Goal: Information Seeking & Learning: Learn about a topic

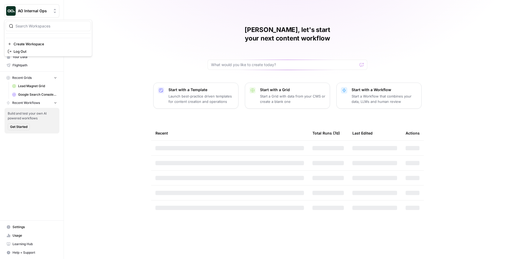
click at [35, 7] on button "AO Internal Ops" at bounding box center [31, 10] width 55 height 13
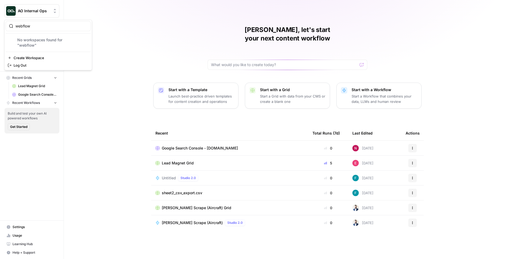
click at [35, 27] on input "webflow" at bounding box center [51, 25] width 72 height 5
type input "webflow"
click at [37, 40] on span "Webflow" at bounding box center [51, 39] width 70 height 5
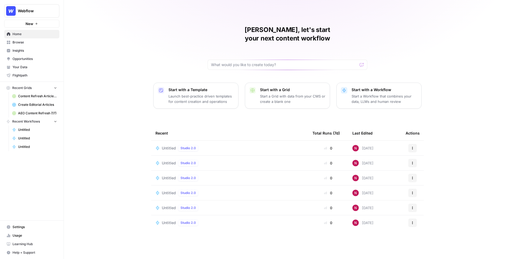
click at [25, 51] on span "Insights" at bounding box center [35, 50] width 44 height 5
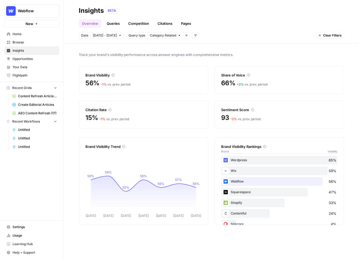
click at [100, 35] on span "Oct 3 - Oct 9" at bounding box center [105, 35] width 24 height 5
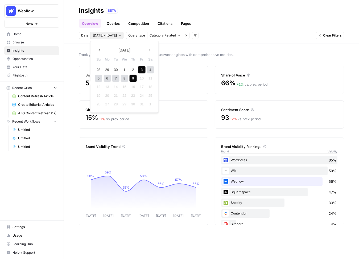
click at [153, 36] on span "Category Related" at bounding box center [163, 35] width 26 height 5
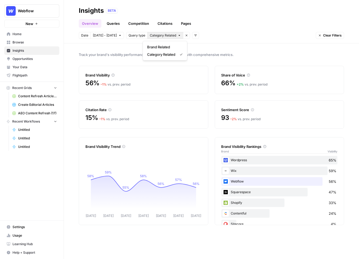
click at [193, 34] on button "Add filters" at bounding box center [195, 35] width 7 height 7
click at [199, 48] on span "Topic" at bounding box center [198, 46] width 14 height 5
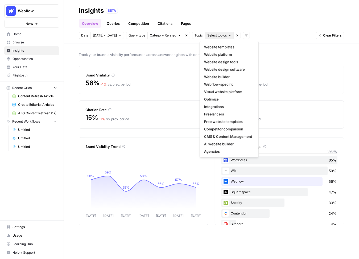
click at [209, 35] on span "Select topics" at bounding box center [216, 35] width 19 height 5
click at [236, 35] on icon "button" at bounding box center [237, 36] width 2 height 2
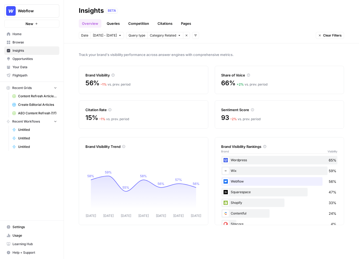
click at [194, 35] on icon "button" at bounding box center [195, 35] width 3 height 3
click at [199, 55] on span "Platform" at bounding box center [198, 54] width 14 height 5
click at [215, 34] on span "Select platform" at bounding box center [223, 35] width 23 height 5
click at [244, 36] on icon "button" at bounding box center [245, 35] width 3 height 3
click at [113, 23] on link "Queries" at bounding box center [113, 23] width 19 height 9
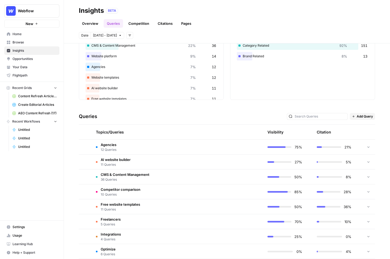
scroll to position [44, 0]
click at [215, 144] on td at bounding box center [238, 146] width 51 height 15
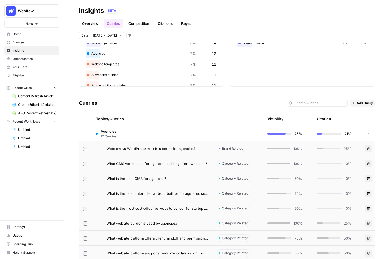
scroll to position [60, 0]
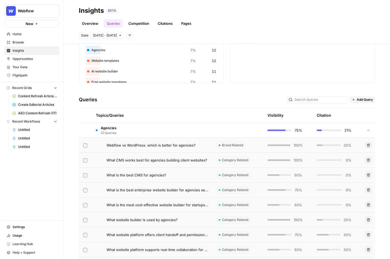
click at [194, 164] on td "What CMS works best for agencies building client websites?" at bounding box center [152, 160] width 121 height 15
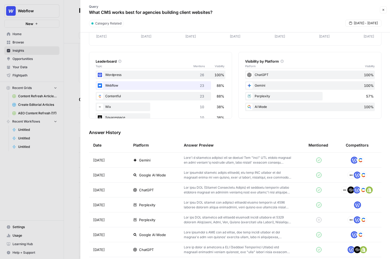
scroll to position [68, 0]
click at [170, 177] on td "Google AI Mode" at bounding box center [154, 174] width 51 height 15
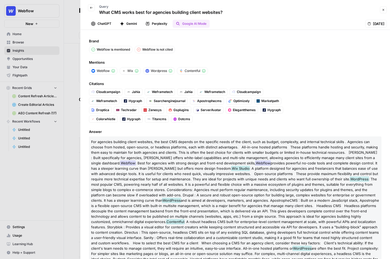
click at [382, 11] on icon "button" at bounding box center [383, 9] width 3 height 3
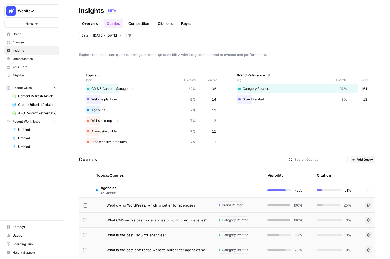
click at [166, 23] on link "Citations" at bounding box center [164, 23] width 21 height 9
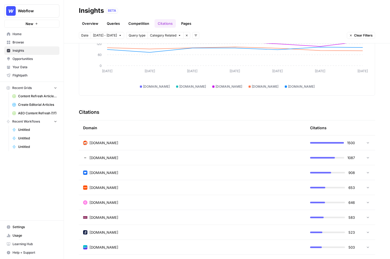
scroll to position [64, 0]
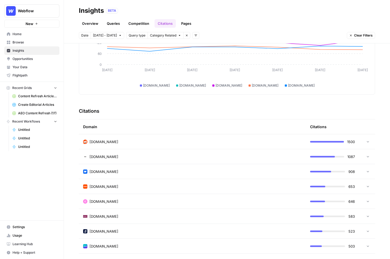
click at [247, 141] on div "reddit.com" at bounding box center [192, 141] width 218 height 5
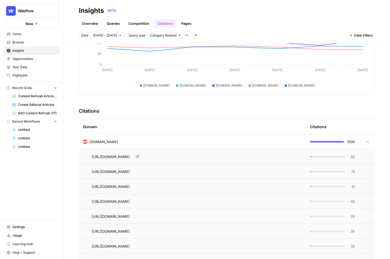
click at [130, 158] on span "https://www.reddit.com/r/Frontend/comments/158i5pi/what_cms_would_you_pick_for_…" at bounding box center [111, 156] width 38 height 5
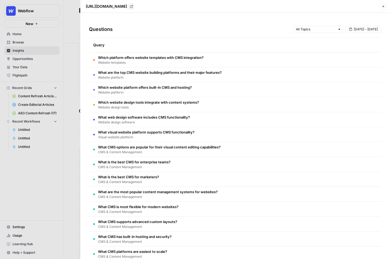
click at [70, 99] on div at bounding box center [195, 129] width 390 height 259
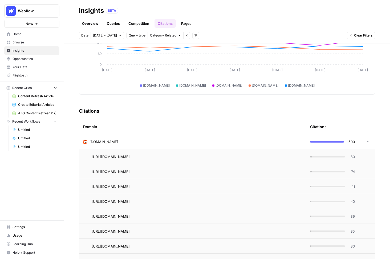
click at [139, 139] on div "reddit.com" at bounding box center [192, 141] width 218 height 5
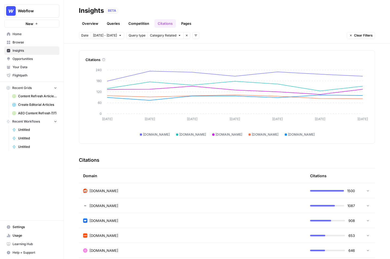
scroll to position [0, 0]
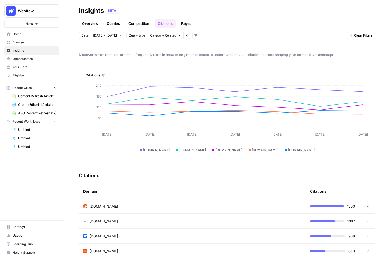
click at [32, 59] on span "Opportunities" at bounding box center [35, 58] width 44 height 5
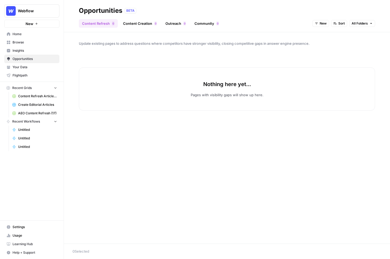
click at [322, 23] on span "New" at bounding box center [323, 23] width 7 height 5
click at [321, 33] on span "All Opportunities" at bounding box center [330, 34] width 27 height 5
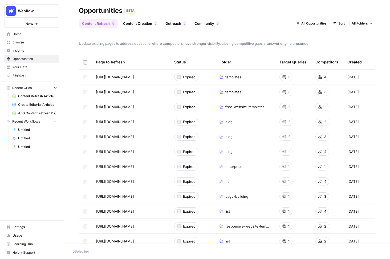
click at [131, 24] on link "Content Creation 0" at bounding box center [140, 23] width 40 height 9
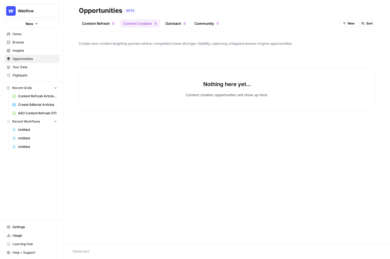
click at [342, 24] on button "New" at bounding box center [348, 23] width 17 height 7
click at [346, 37] on span "All Opportunities" at bounding box center [358, 34] width 27 height 5
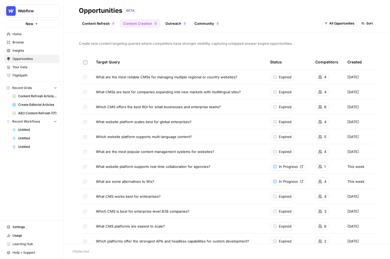
click at [178, 23] on link "Outreach 0" at bounding box center [175, 23] width 27 height 9
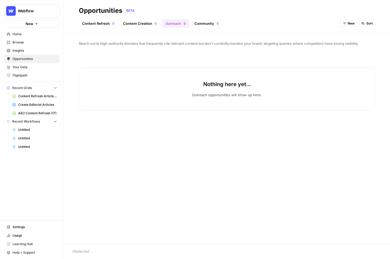
click at [344, 25] on icon "button" at bounding box center [344, 23] width 3 height 3
click at [351, 38] on button "All Opportunities" at bounding box center [360, 34] width 34 height 7
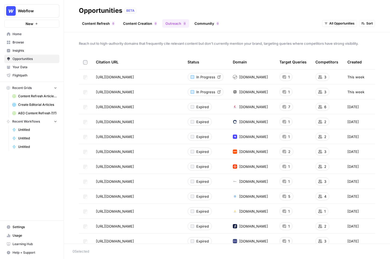
click at [204, 24] on link "Community 0" at bounding box center [206, 23] width 31 height 9
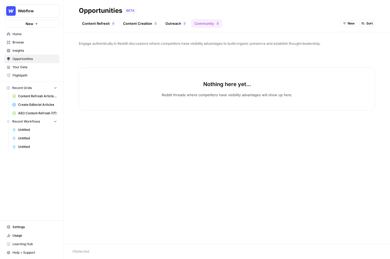
click at [345, 22] on icon "button" at bounding box center [344, 23] width 3 height 3
click at [346, 34] on span "All Opportunities" at bounding box center [358, 34] width 27 height 5
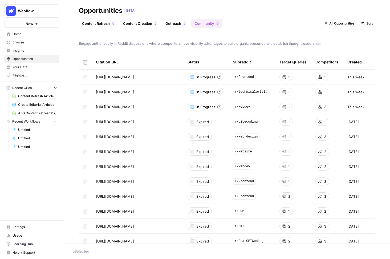
click at [205, 77] on span "In Progress" at bounding box center [205, 76] width 19 height 5
click at [30, 51] on span "Insights" at bounding box center [35, 50] width 44 height 5
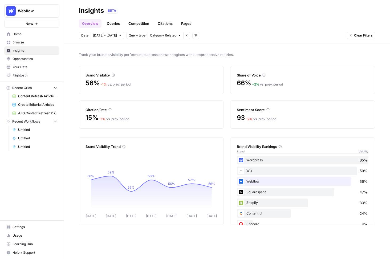
click at [26, 58] on span "Opportunities" at bounding box center [35, 58] width 44 height 5
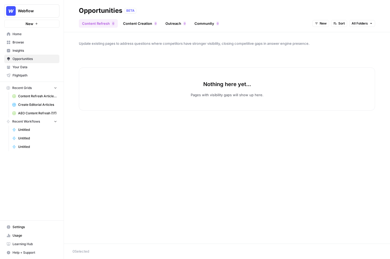
click at [319, 23] on button "New" at bounding box center [320, 23] width 17 height 7
click at [321, 23] on span "New" at bounding box center [323, 23] width 7 height 5
click at [320, 23] on span "New" at bounding box center [323, 23] width 7 height 5
click at [322, 32] on span "All Opportunities" at bounding box center [330, 34] width 27 height 5
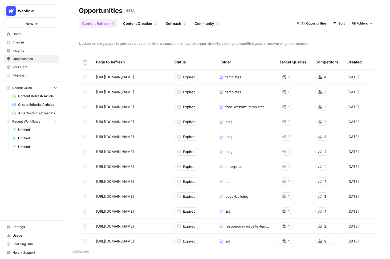
click at [23, 47] on link "Insights" at bounding box center [31, 50] width 55 height 9
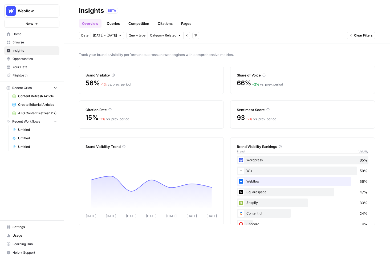
click at [114, 21] on link "Queries" at bounding box center [113, 23] width 19 height 9
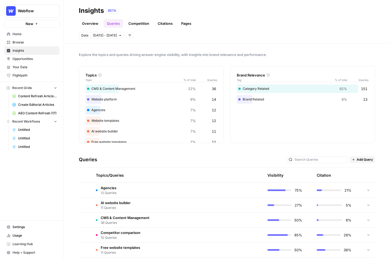
click at [368, 189] on icon at bounding box center [368, 190] width 4 height 4
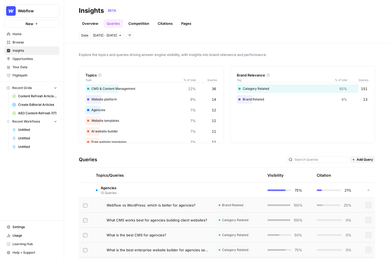
scroll to position [20, 0]
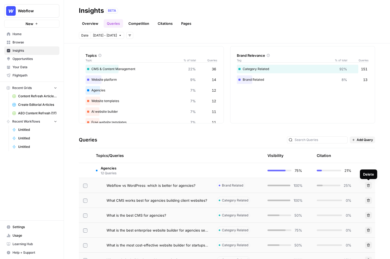
click at [361, 136] on div "Queries Add Query" at bounding box center [227, 140] width 296 height 16
click at [361, 137] on span "Add Query" at bounding box center [365, 139] width 16 height 5
click at [374, 133] on div "Queries Add Query" at bounding box center [227, 140] width 296 height 16
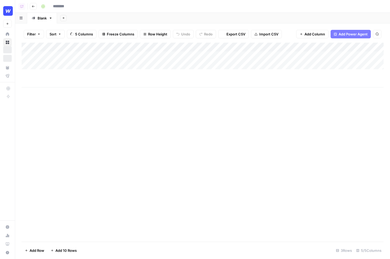
type input "**********"
click at [182, 57] on div "Add Column" at bounding box center [203, 65] width 362 height 45
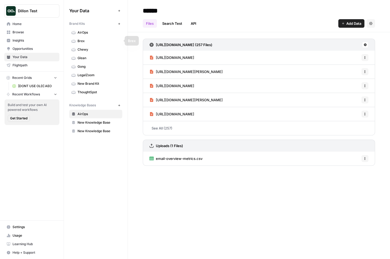
click at [44, 10] on span "Dillon Test" at bounding box center [34, 10] width 32 height 5
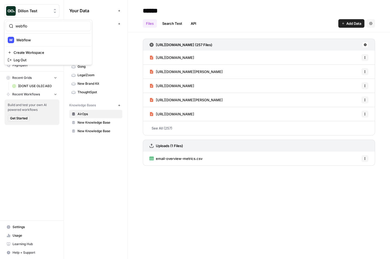
type input "webflo"
click at [38, 39] on span "Webflow" at bounding box center [51, 39] width 70 height 5
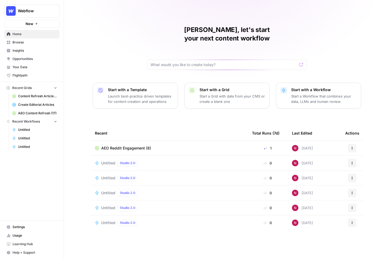
click at [27, 66] on span "Your Data" at bounding box center [35, 67] width 44 height 5
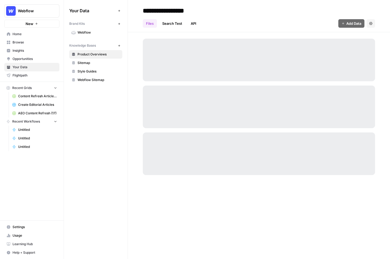
click at [91, 34] on span "Webflow" at bounding box center [98, 32] width 42 height 5
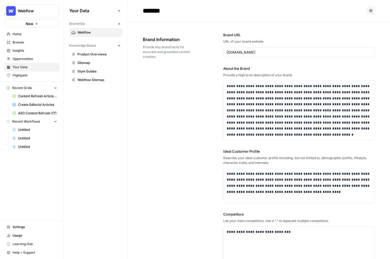
click at [122, 79] on div "Your Data Add Data Brand Kits New Webflow Knowledge Bases New Product Overviews…" at bounding box center [96, 45] width 64 height 91
click at [86, 48] on div "Knowledge Bases New" at bounding box center [95, 45] width 53 height 9
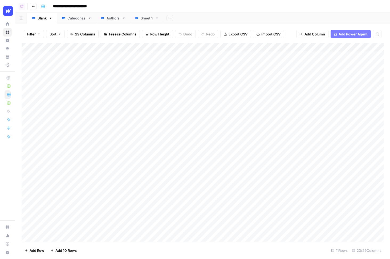
click at [151, 37] on button "Row Height" at bounding box center [157, 34] width 31 height 9
click at [159, 60] on span "Medium" at bounding box center [170, 59] width 38 height 5
click at [185, 21] on div "Add Sheet" at bounding box center [276, 18] width 227 height 11
drag, startPoint x: 50, startPoint y: 59, endPoint x: 71, endPoint y: 194, distance: 136.4
click at [71, 194] on div "Add Column" at bounding box center [203, 128] width 362 height 170
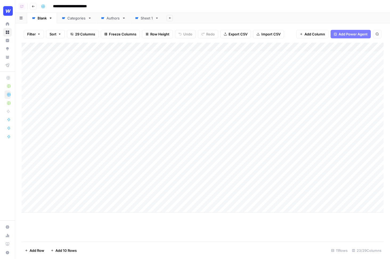
click at [120, 40] on div "Filter Sort 29 Columns Freeze Columns Row Height Undo Redo Export CSV Import CS…" at bounding box center [203, 34] width 362 height 17
click at [236, 56] on div "Add Column" at bounding box center [203, 128] width 362 height 170
click at [209, 41] on div "Filter Sort 29 Columns Freeze Columns Row Height Undo Redo Export CSV Import CS…" at bounding box center [203, 34] width 362 height 17
click at [262, 69] on div "Add Column" at bounding box center [203, 128] width 362 height 170
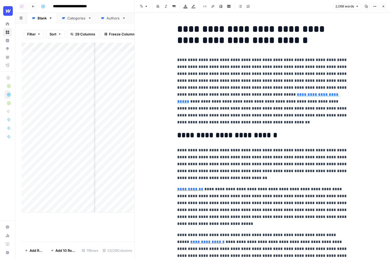
click at [223, 84] on p "**********" at bounding box center [262, 90] width 170 height 69
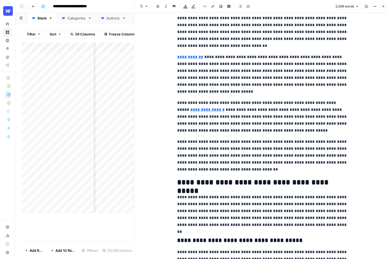
scroll to position [132, 0]
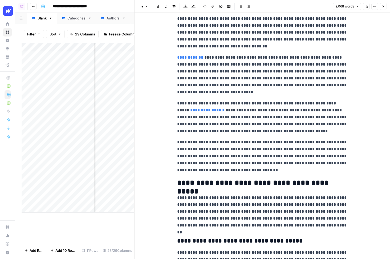
click at [227, 169] on p "**********" at bounding box center [262, 156] width 170 height 35
click at [232, 169] on p "**********" at bounding box center [262, 156] width 170 height 35
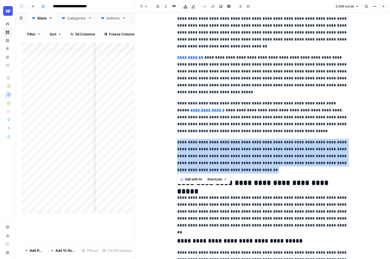
drag, startPoint x: 235, startPoint y: 171, endPoint x: 176, endPoint y: 143, distance: 65.8
click at [190, 179] on span "Edit with AI" at bounding box center [193, 179] width 17 height 5
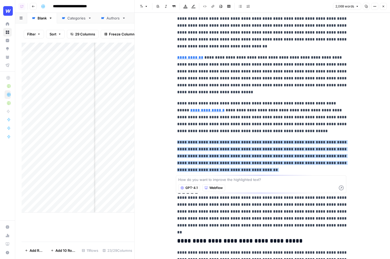
click at [193, 189] on span "GPT-4.1" at bounding box center [191, 187] width 12 height 5
click at [211, 189] on span "Webflow" at bounding box center [215, 187] width 13 height 5
click at [214, 181] on textarea at bounding box center [261, 179] width 166 height 5
click at [234, 169] on p "**********" at bounding box center [262, 156] width 170 height 35
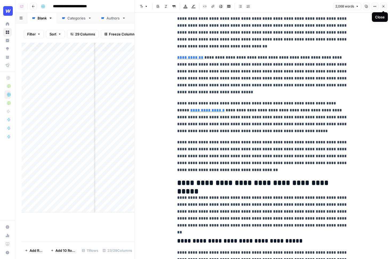
click at [385, 5] on button "Close" at bounding box center [383, 6] width 7 height 7
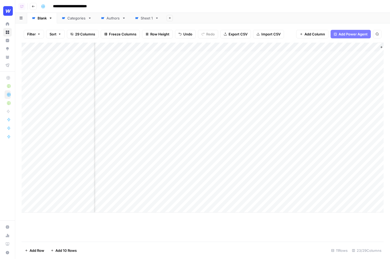
scroll to position [0, 831]
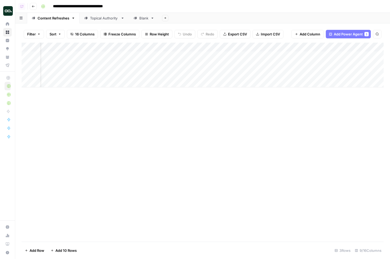
scroll to position [0, 17]
click at [221, 55] on div "Add Column" at bounding box center [203, 65] width 362 height 45
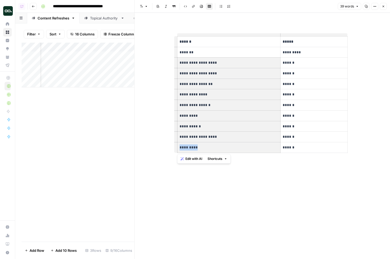
drag, startPoint x: 179, startPoint y: 62, endPoint x: 235, endPoint y: 148, distance: 101.9
click at [235, 148] on tbody "**********" at bounding box center [262, 94] width 170 height 116
click at [384, 6] on icon "button" at bounding box center [383, 6] width 3 height 3
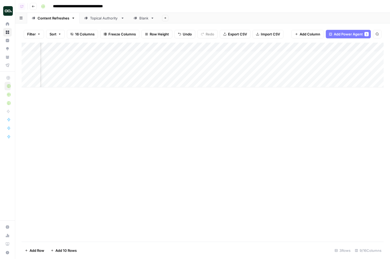
scroll to position [0, 45]
click at [292, 56] on div "Add Column" at bounding box center [203, 65] width 362 height 45
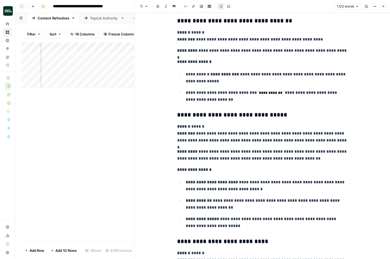
scroll to position [1023, 0]
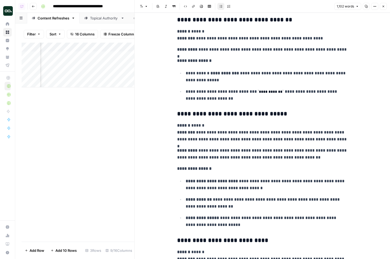
click at [384, 5] on icon "button" at bounding box center [383, 6] width 3 height 3
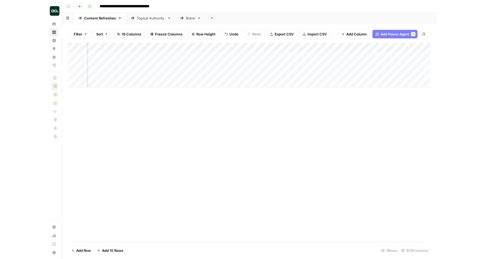
scroll to position [0, 63]
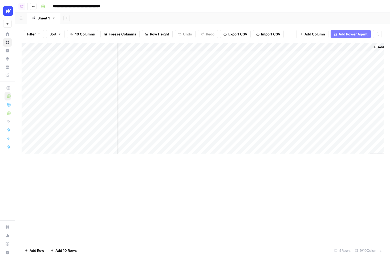
scroll to position [0, 324]
click at [334, 55] on div "Add Column" at bounding box center [203, 98] width 362 height 111
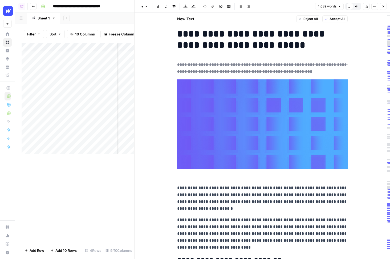
scroll to position [10, 0]
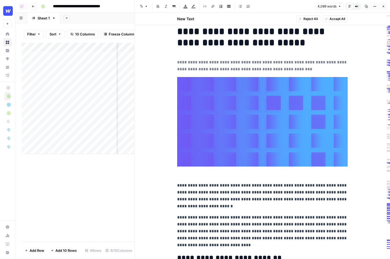
click at [252, 67] on del "**********" at bounding box center [262, 65] width 170 height 11
click at [251, 69] on del "**********" at bounding box center [262, 65] width 170 height 11
click at [260, 67] on del "**********" at bounding box center [262, 65] width 170 height 11
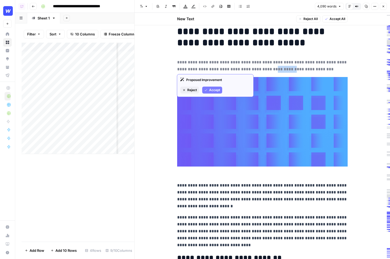
click at [260, 67] on del "**********" at bounding box center [262, 65] width 170 height 11
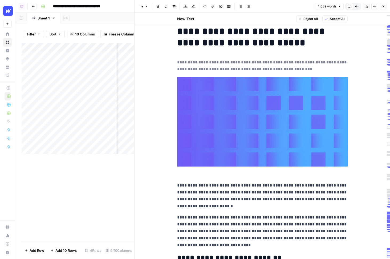
click at [289, 68] on p "**********" at bounding box center [262, 66] width 170 height 14
